Goal: Task Accomplishment & Management: Manage account settings

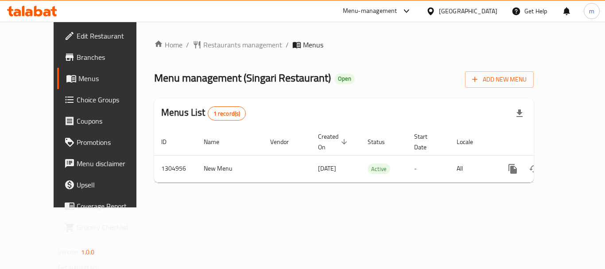
click at [77, 97] on span "Choice Groups" at bounding box center [112, 99] width 71 height 11
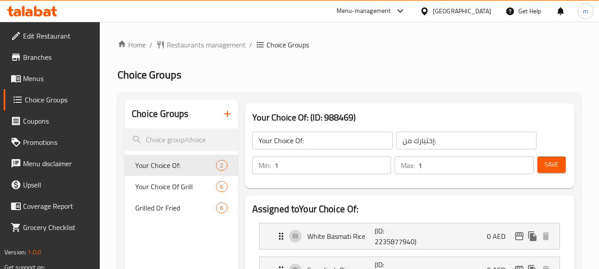
click at [172, 186] on span "Your Choice Of Grill" at bounding box center [175, 186] width 81 height 11
type input "Your Choice Of Grill"
type input "اختيارك من مشوي"
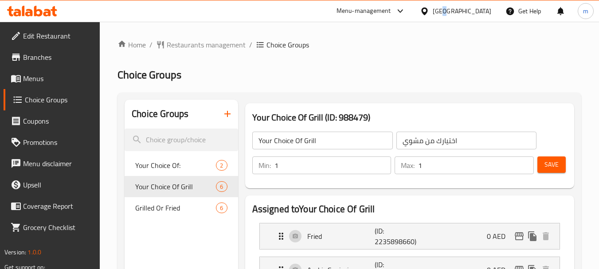
drag, startPoint x: 444, startPoint y: 17, endPoint x: 441, endPoint y: 5, distance: 12.6
click at [443, 17] on div "United Arab Emirates" at bounding box center [456, 10] width 86 height 21
click at [450, 7] on div "United Arab Emirates" at bounding box center [462, 11] width 58 height 10
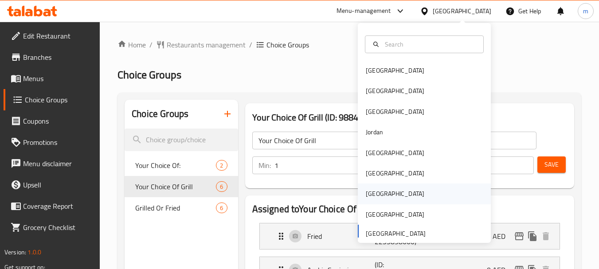
click at [367, 196] on div "[GEOGRAPHIC_DATA]" at bounding box center [395, 194] width 58 height 10
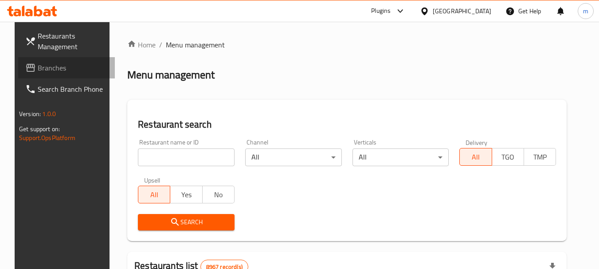
click at [60, 71] on span "Branches" at bounding box center [73, 67] width 70 height 11
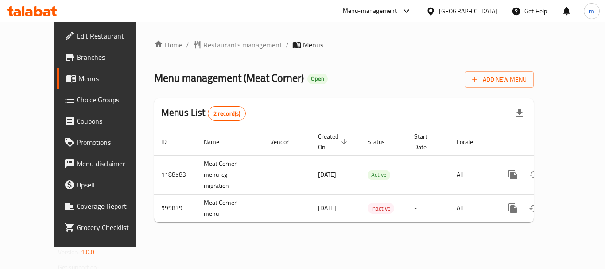
click at [77, 99] on span "Choice Groups" at bounding box center [112, 99] width 71 height 11
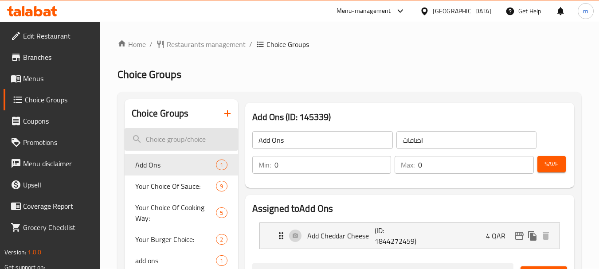
scroll to position [44, 0]
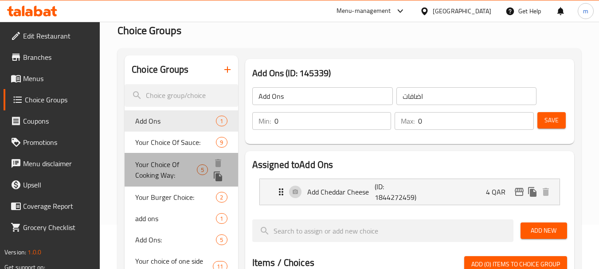
click at [151, 183] on div "Your Choice Of Cooking Way: 5" at bounding box center [181, 170] width 113 height 34
type input "Your Choice Of Cooking Way:"
type input "إختيارك من طريقة الطهي:"
type input "1"
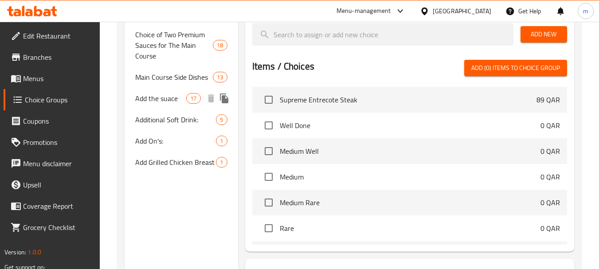
scroll to position [360, 0]
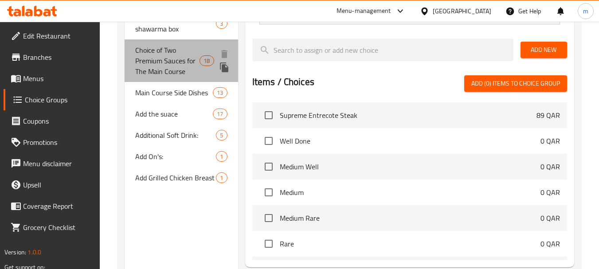
click at [155, 55] on span "Choice of Two Premium Sauces for The Main Course" at bounding box center [167, 61] width 64 height 32
type input "Choice of Two Premium Sauces for The Main Course"
type input "اختيار صلصتين برييميوم للطبق الرئيسي"
type input "2"
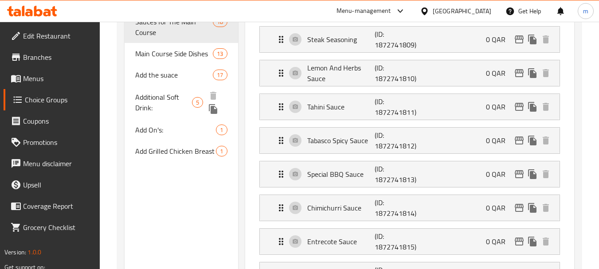
scroll to position [355, 0]
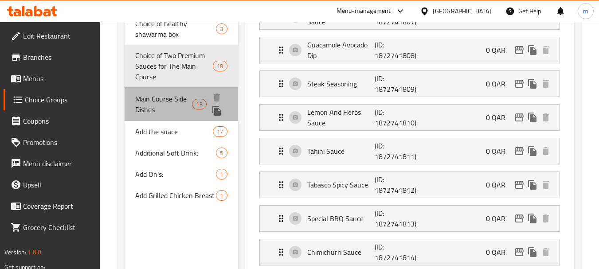
drag, startPoint x: 152, startPoint y: 100, endPoint x: 200, endPoint y: 108, distance: 48.9
click at [152, 100] on span "Main Course Side Dishes" at bounding box center [163, 104] width 57 height 21
type input "Main Course Side Dishes"
type input "أطباق جانبية للطبق الرئيسي"
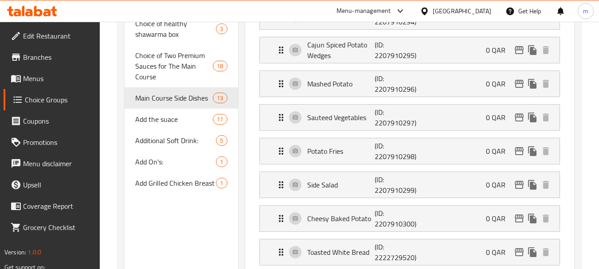
scroll to position [576, 0]
